Goal: Information Seeking & Learning: Learn about a topic

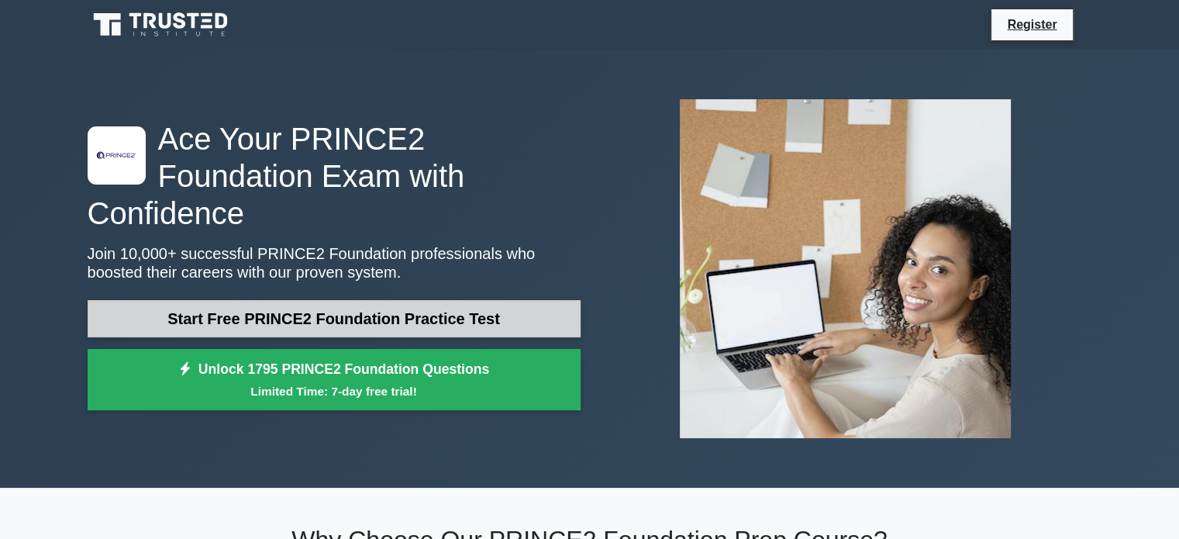
click at [353, 300] on link "Start Free PRINCE2 Foundation Practice Test" at bounding box center [334, 318] width 493 height 37
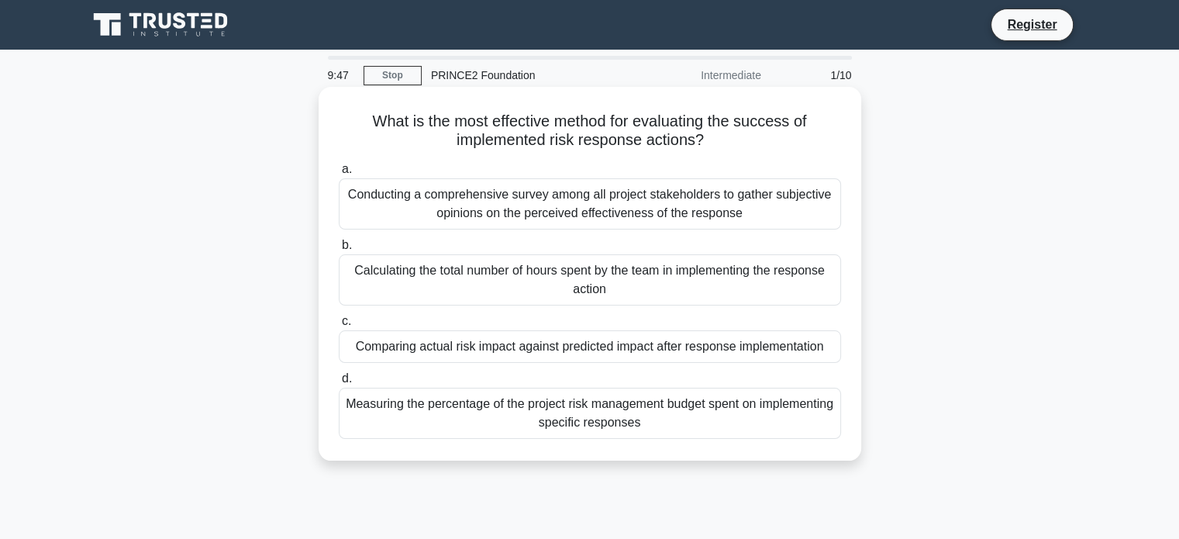
click at [433, 269] on div "Calculating the total number of hours spent by the team in implementing the res…" at bounding box center [590, 279] width 502 height 51
click at [339, 250] on input "b. Calculating the total number of hours spent by the team in implementing the …" at bounding box center [339, 245] width 0 height 10
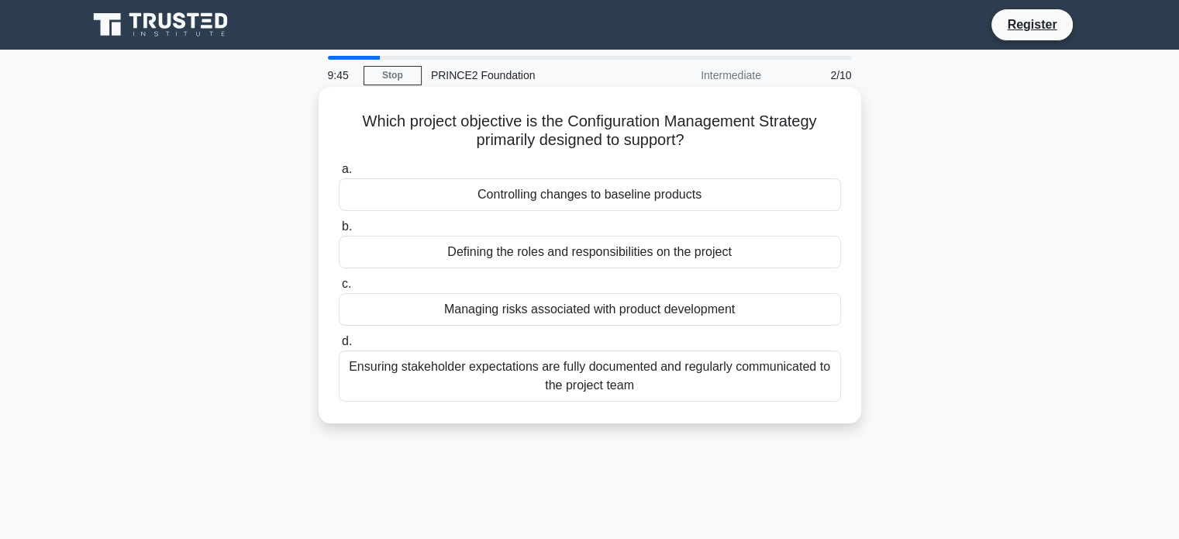
click at [455, 197] on div "Controlling changes to baseline products" at bounding box center [590, 194] width 502 height 33
click at [339, 174] on input "a. Controlling changes to baseline products" at bounding box center [339, 169] width 0 height 10
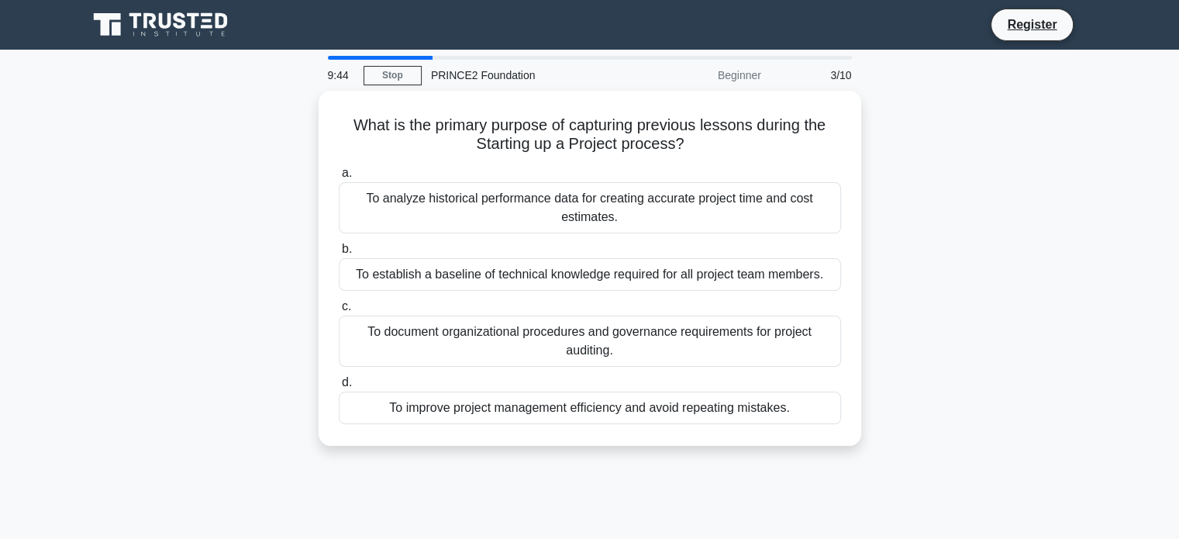
click at [455, 197] on div "To analyze historical performance data for creating accurate project time and c…" at bounding box center [590, 207] width 502 height 51
click at [339, 178] on input "a. To analyze historical performance data for creating accurate project time an…" at bounding box center [339, 173] width 0 height 10
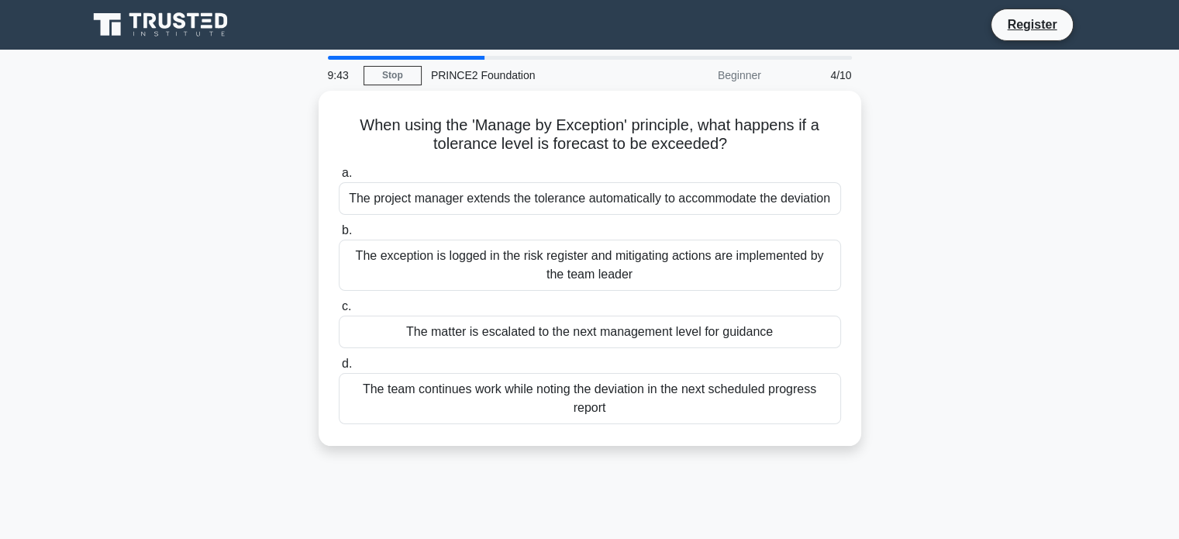
click at [455, 197] on div "The project manager extends the tolerance automatically to accommodate the devi…" at bounding box center [590, 198] width 502 height 33
click at [339, 178] on input "a. The project manager extends the tolerance automatically to accommodate the d…" at bounding box center [339, 173] width 0 height 10
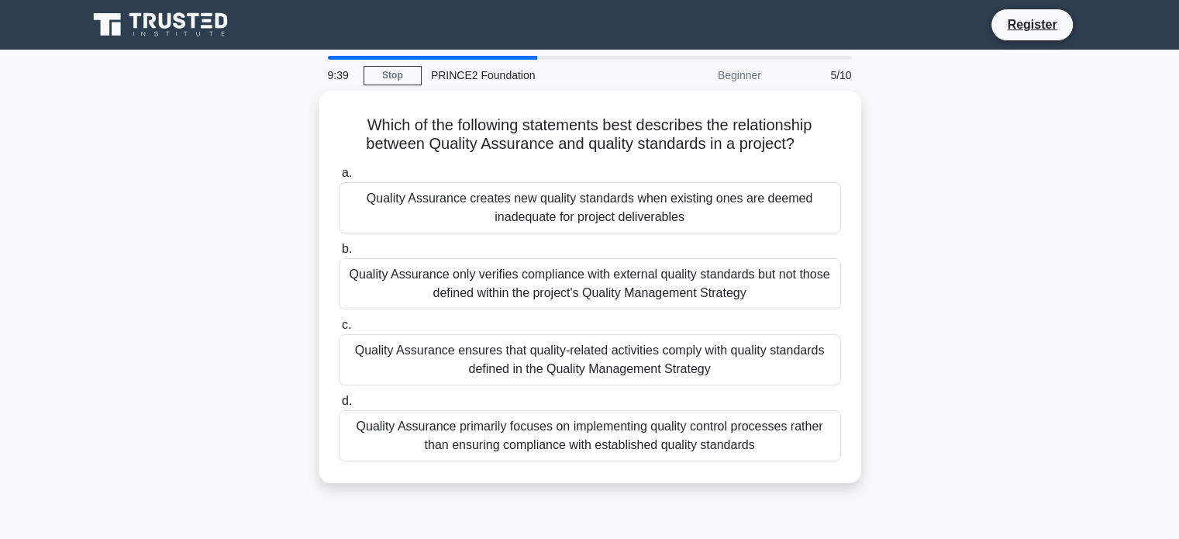
click at [455, 197] on div "Quality Assurance creates new quality standards when existing ones are deemed i…" at bounding box center [590, 207] width 502 height 51
click at [339, 178] on input "a. Quality Assurance creates new quality standards when existing ones are deeme…" at bounding box center [339, 173] width 0 height 10
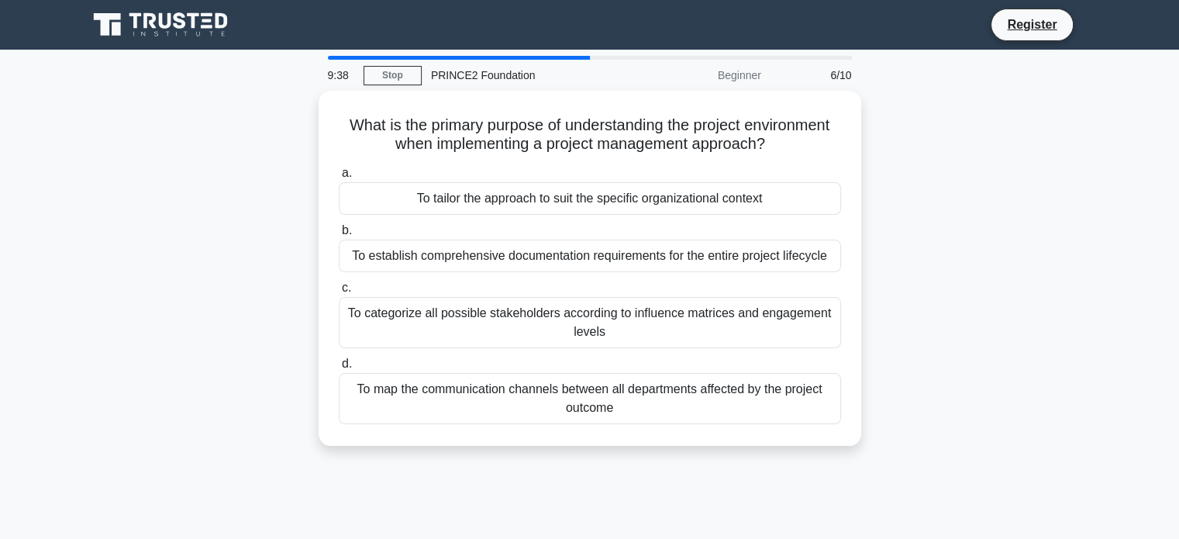
click at [455, 197] on div "To tailor the approach to suit the specific organizational context" at bounding box center [590, 198] width 502 height 33
click at [339, 178] on input "a. To tailor the approach to suit the specific organizational context" at bounding box center [339, 173] width 0 height 10
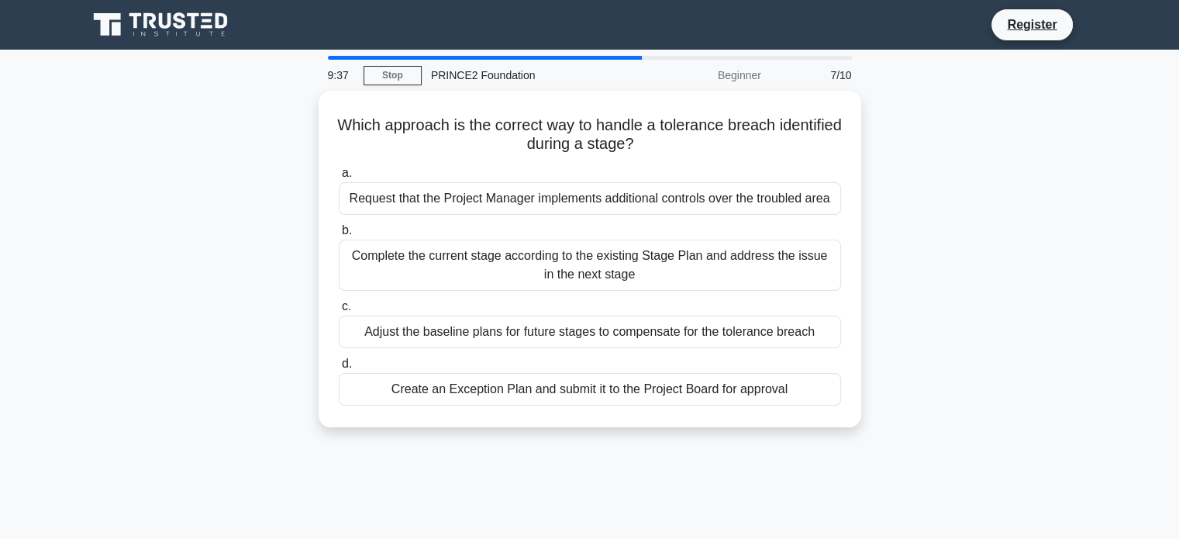
click at [455, 197] on div "Request that the Project Manager implements additional controls over the troubl…" at bounding box center [590, 198] width 502 height 33
click at [339, 178] on input "a. Request that the Project Manager implements additional controls over the tro…" at bounding box center [339, 173] width 0 height 10
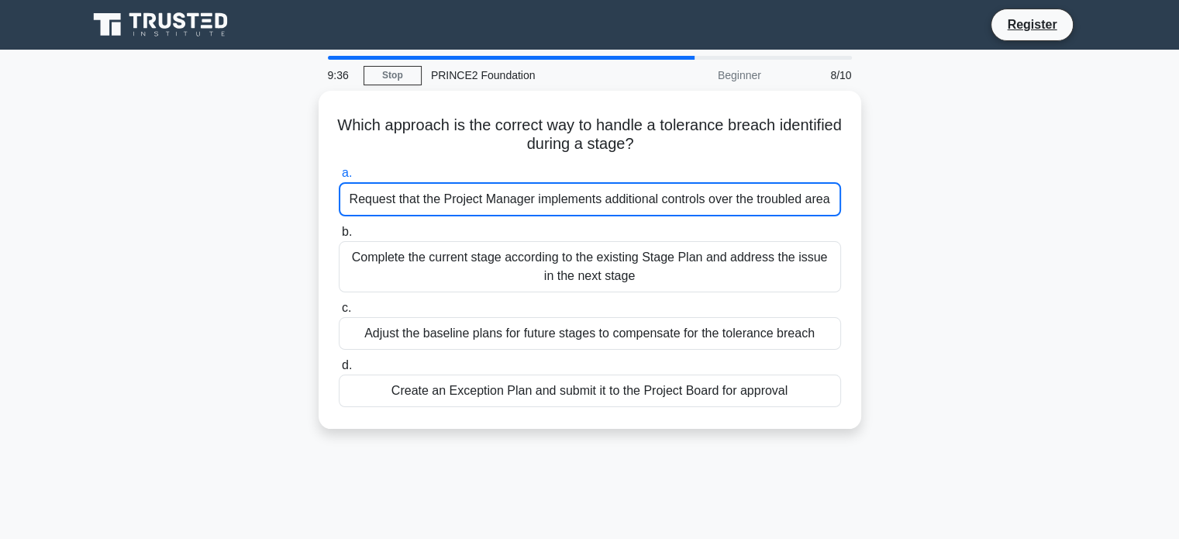
click at [455, 197] on div "Request that the Project Manager implements additional controls over the troubl…" at bounding box center [590, 199] width 502 height 34
click at [339, 178] on input "a. Request that the Project Manager implements additional controls over the tro…" at bounding box center [339, 173] width 0 height 10
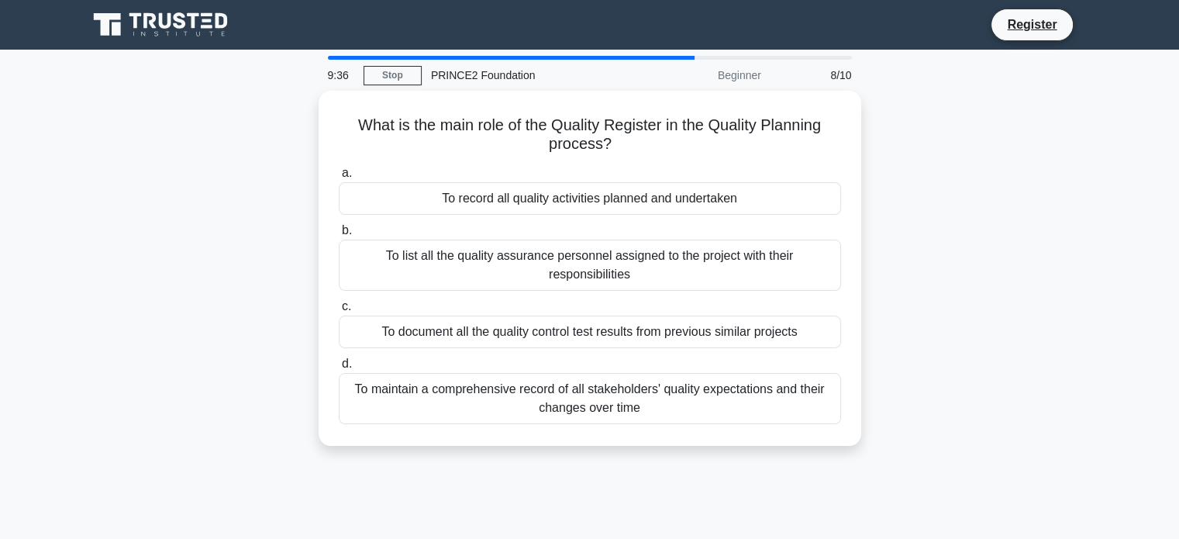
click at [455, 197] on div "To record all quality activities planned and undertaken" at bounding box center [590, 198] width 502 height 33
click at [339, 178] on input "a. To record all quality activities planned and undertaken" at bounding box center [339, 173] width 0 height 10
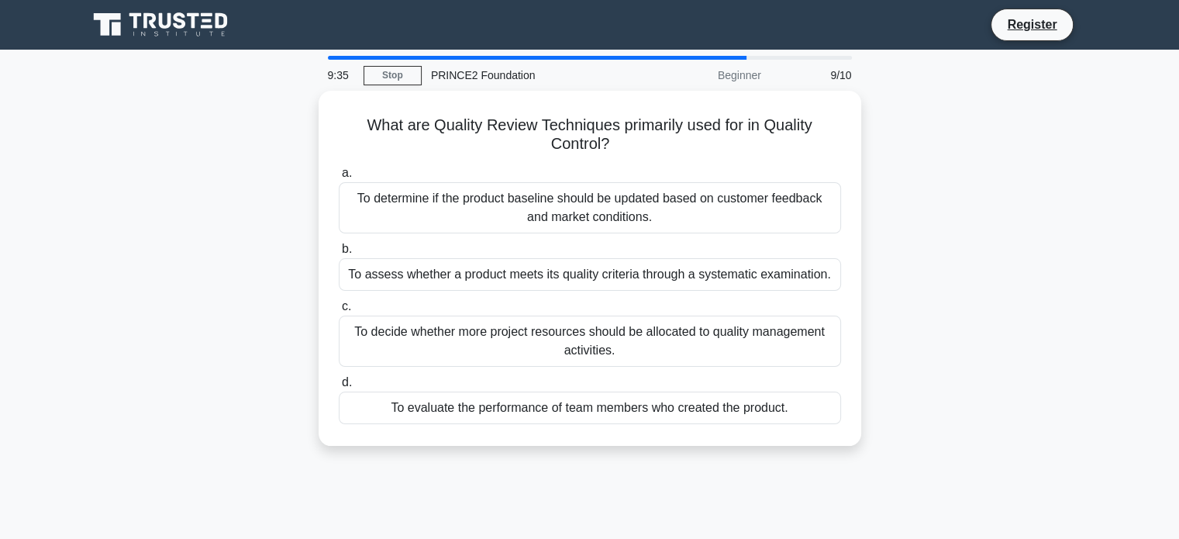
click at [455, 197] on div "To determine if the product baseline should be updated based on customer feedba…" at bounding box center [590, 207] width 502 height 51
click at [339, 178] on input "a. To determine if the product baseline should be updated based on customer fee…" at bounding box center [339, 173] width 0 height 10
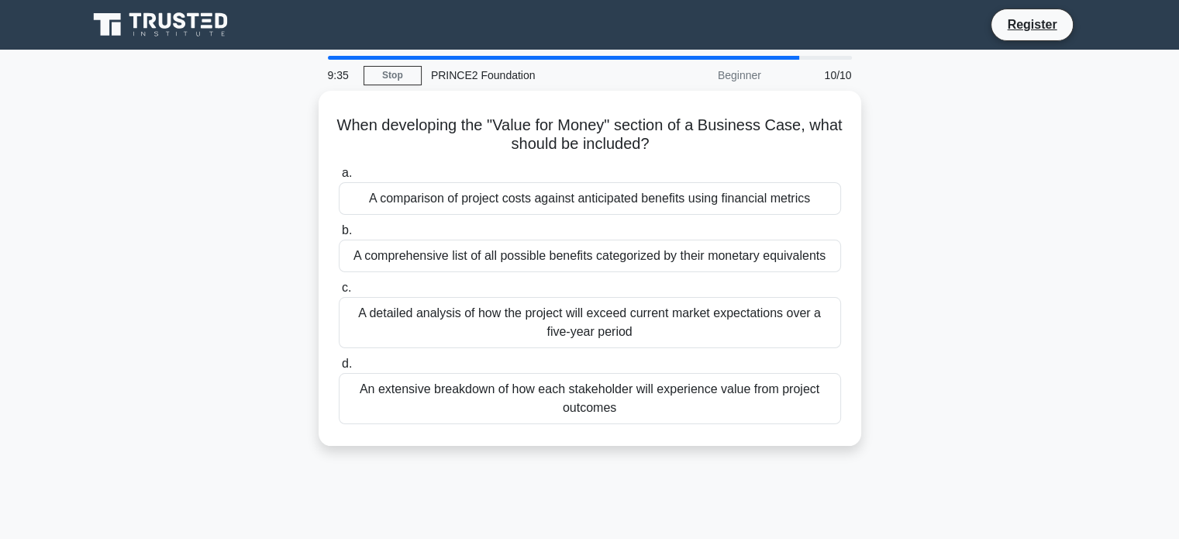
click at [455, 197] on div "A comparison of project costs against anticipated benefits using financial metr…" at bounding box center [590, 198] width 502 height 33
click at [339, 178] on input "a. A comparison of project costs against anticipated benefits using financial m…" at bounding box center [339, 173] width 0 height 10
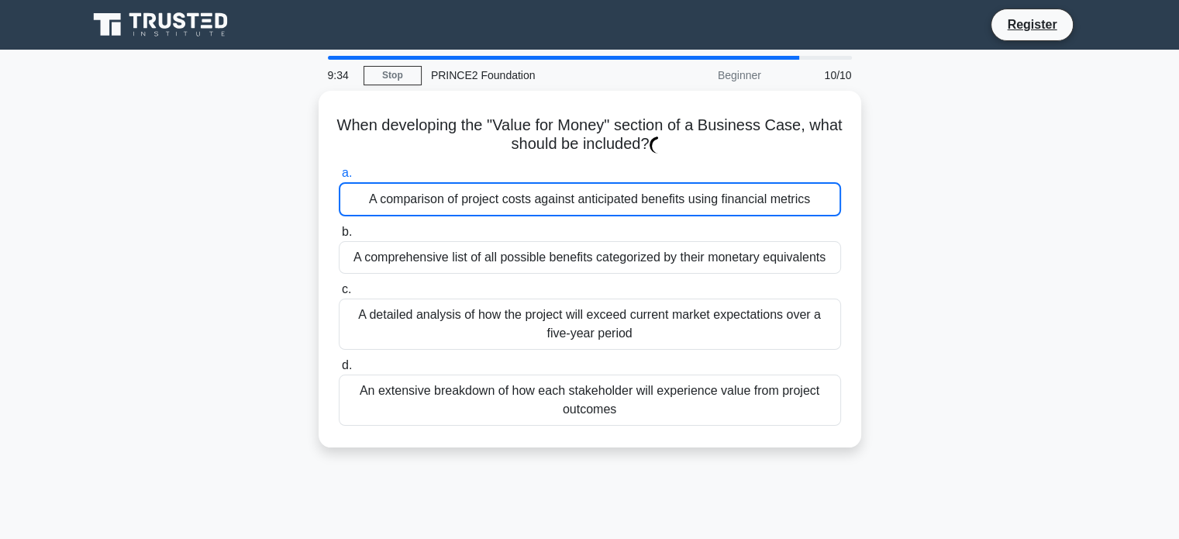
click at [455, 197] on div "A comparison of project costs against anticipated benefits using financial metr…" at bounding box center [590, 199] width 502 height 34
click at [339, 178] on input "a. A comparison of project costs against anticipated benefits using financial m…" at bounding box center [339, 173] width 0 height 10
click at [391, 75] on link "Stop" at bounding box center [393, 75] width 58 height 19
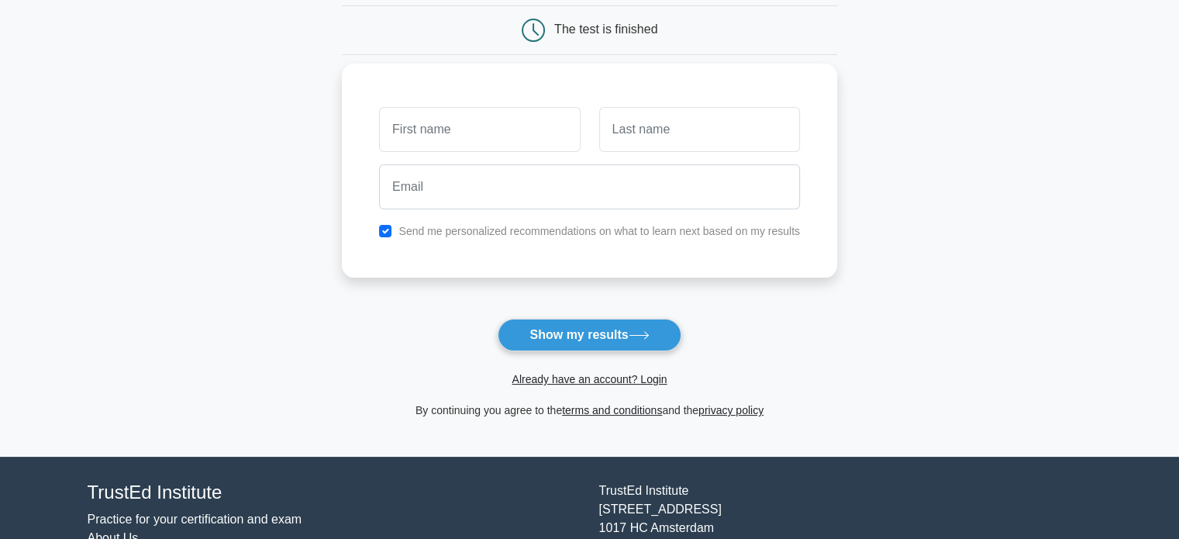
scroll to position [233, 0]
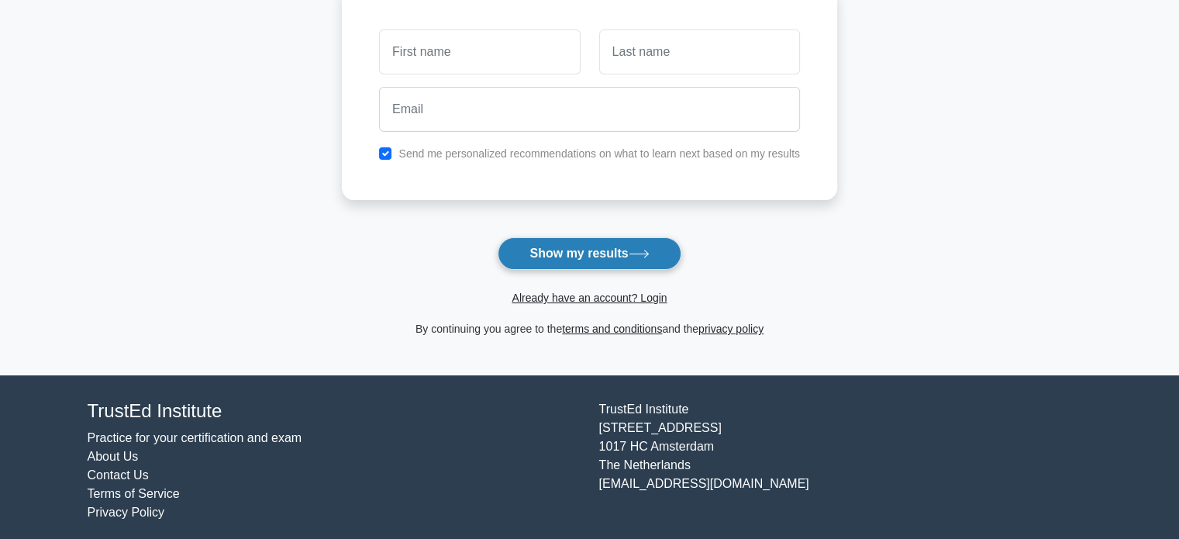
click at [570, 257] on button "Show my results" at bounding box center [589, 253] width 183 height 33
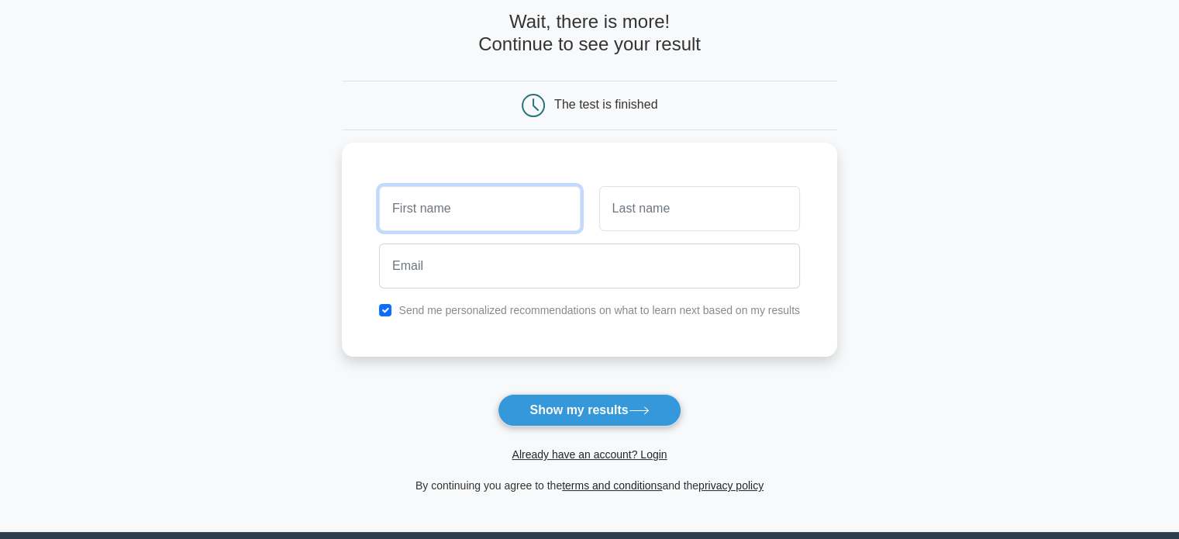
scroll to position [0, 0]
